Goal: Find specific page/section: Find specific page/section

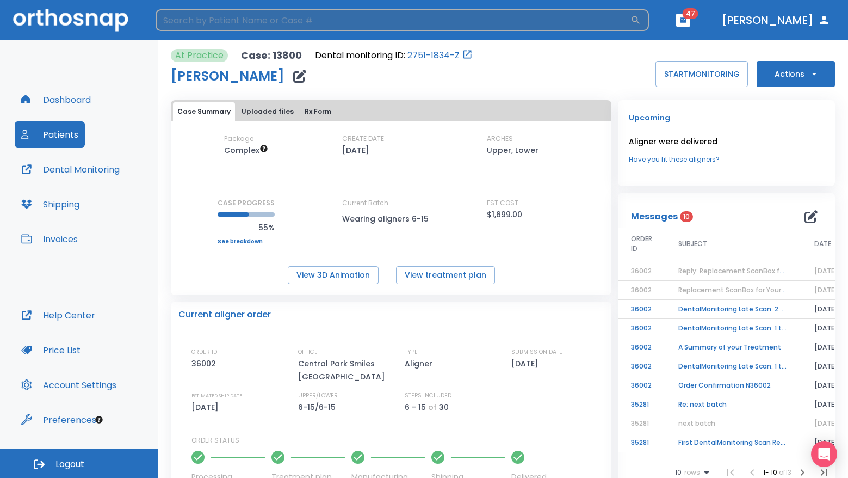
click at [456, 25] on input "search" at bounding box center [393, 20] width 475 height 22
type input "[GEOGRAPHIC_DATA]"
click at [642, 21] on icon "button" at bounding box center [636, 20] width 11 height 11
click at [258, 26] on input "[GEOGRAPHIC_DATA]" at bounding box center [393, 20] width 475 height 22
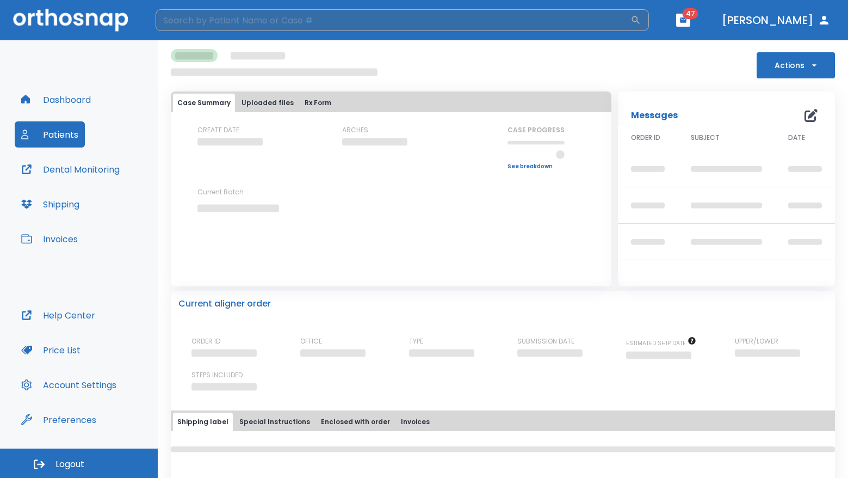
click at [264, 21] on input "search" at bounding box center [393, 20] width 475 height 22
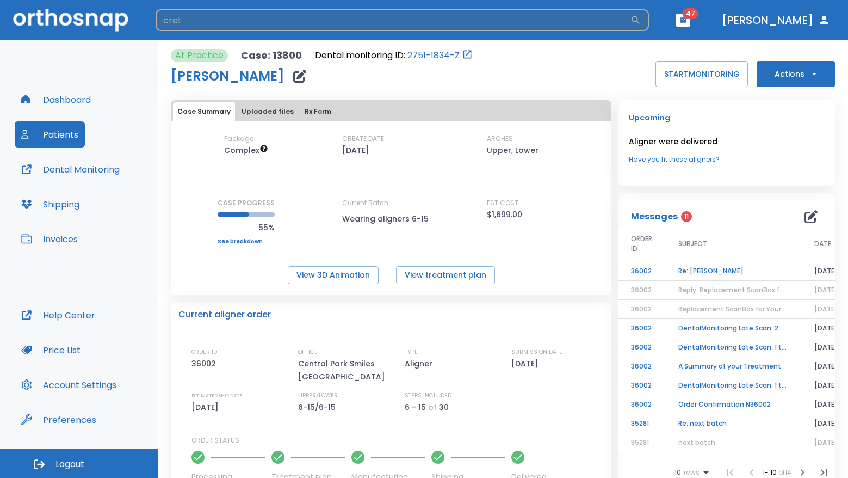
type input "cret"
click at [640, 21] on icon "button" at bounding box center [636, 20] width 8 height 8
click at [631, 25] on input "cret" at bounding box center [393, 20] width 475 height 22
click at [631, 22] on input "cret" at bounding box center [393, 20] width 475 height 22
click at [593, 19] on input "search" at bounding box center [393, 20] width 475 height 22
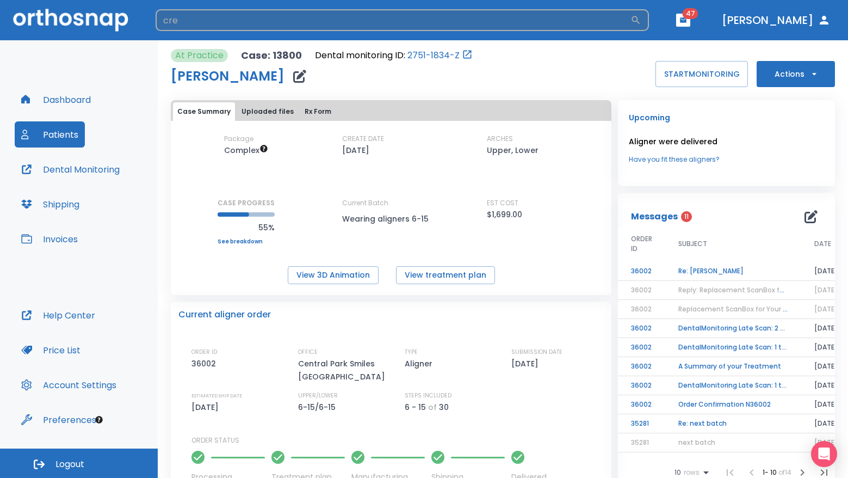
type input "cret"
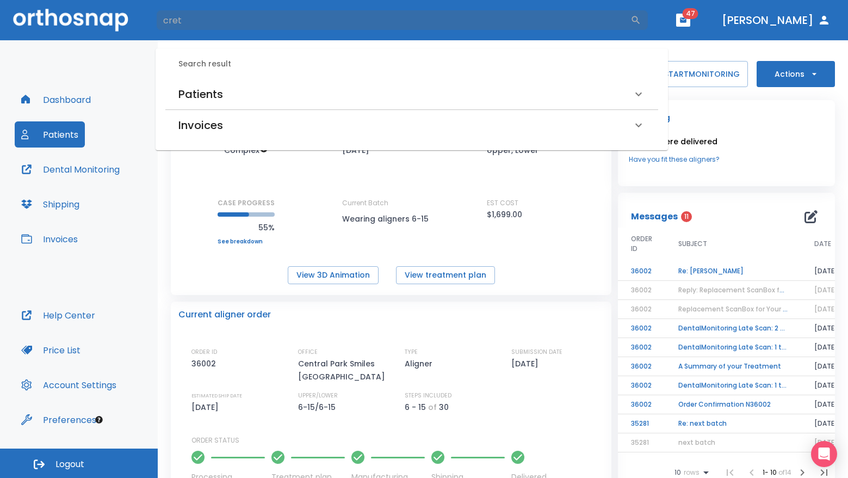
click at [320, 102] on div "Patients" at bounding box center [405, 93] width 454 height 17
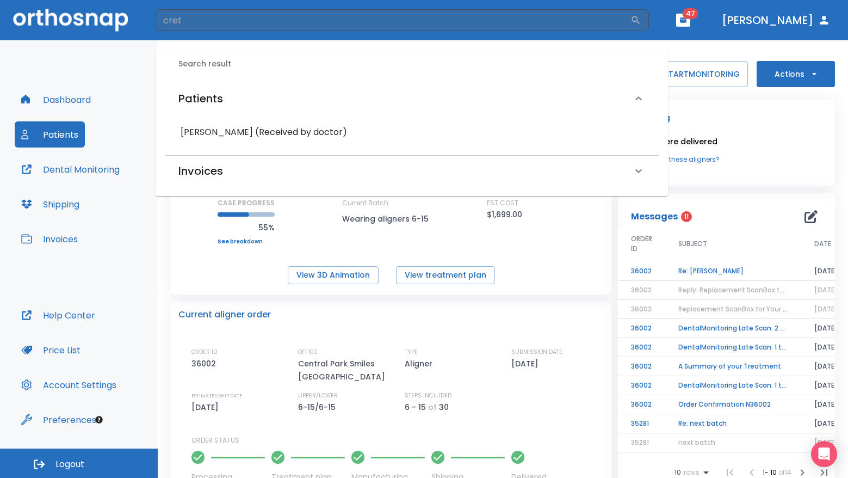
click at [297, 133] on h6 "[PERSON_NAME] (Received by doctor)" at bounding box center [412, 132] width 463 height 15
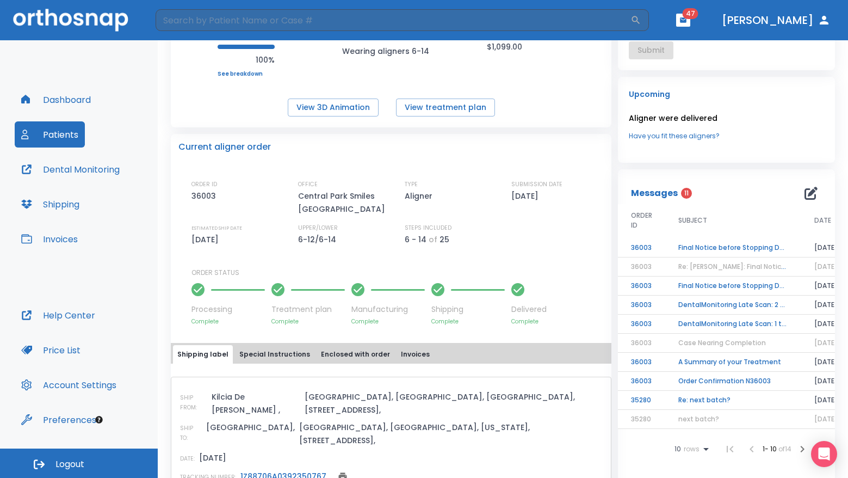
scroll to position [167, 0]
click at [346, 114] on button "View 3D Animation" at bounding box center [333, 108] width 91 height 18
